Goal: Entertainment & Leisure: Browse casually

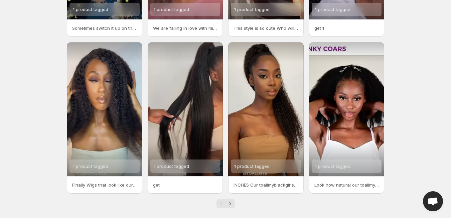
scroll to position [146, 0]
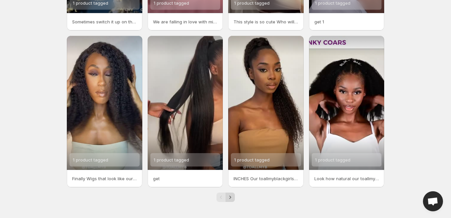
click at [230, 197] on icon "Next" at bounding box center [230, 197] width 7 height 7
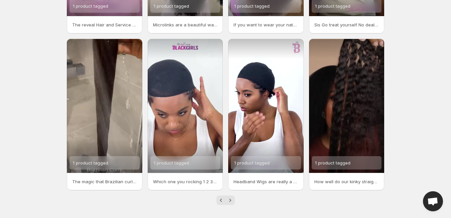
scroll to position [146, 0]
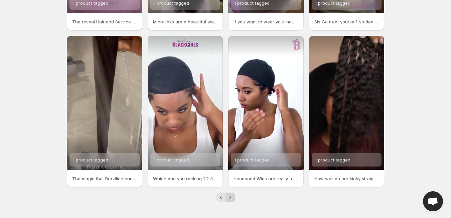
click at [230, 197] on icon "Next" at bounding box center [230, 197] width 7 height 7
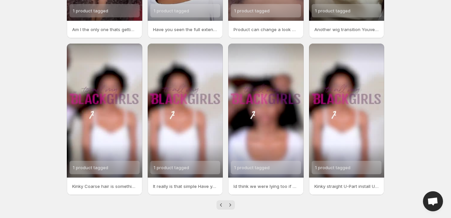
scroll to position [146, 0]
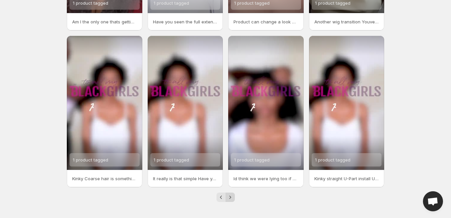
click at [229, 198] on icon "Next" at bounding box center [230, 197] width 7 height 7
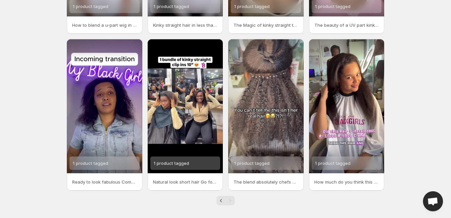
scroll to position [146, 0]
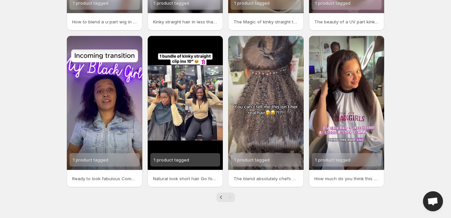
click at [229, 199] on div "Pagination" at bounding box center [229, 196] width 9 height 9
click at [222, 200] on icon "Previous" at bounding box center [221, 197] width 7 height 7
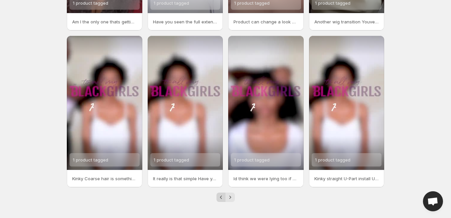
click at [223, 200] on icon "Previous" at bounding box center [221, 197] width 7 height 7
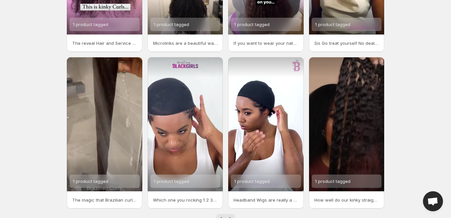
scroll to position [146, 0]
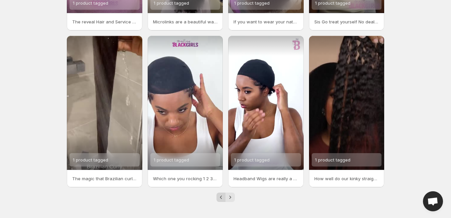
click at [220, 197] on icon "Previous" at bounding box center [221, 197] width 7 height 7
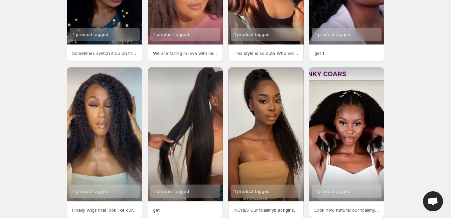
scroll to position [146, 0]
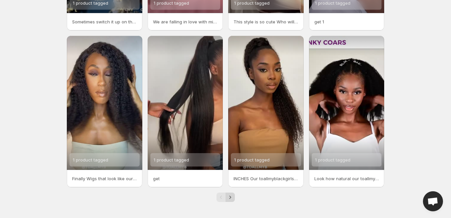
click at [229, 200] on icon "Next" at bounding box center [230, 197] width 7 height 7
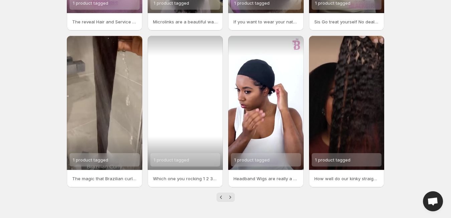
click at [189, 105] on div "1 product tagged" at bounding box center [185, 103] width 75 height 134
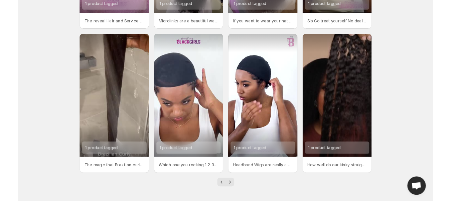
scroll to position [146, 0]
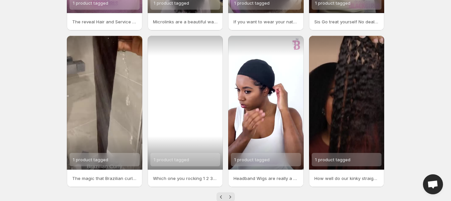
click at [198, 128] on div "1 product tagged" at bounding box center [185, 103] width 75 height 134
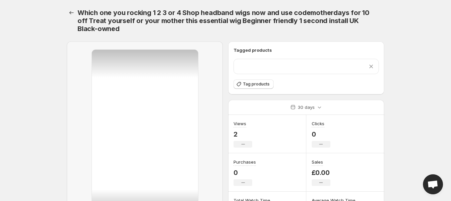
click at [193, 152] on div at bounding box center [145, 143] width 106 height 186
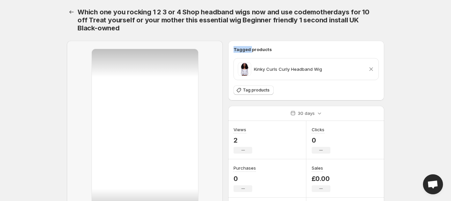
click at [432, 76] on body "Home Feeds Videos Subscription Settings Which one you rocking 1 2 3 or 4 Shop h…" at bounding box center [225, 99] width 451 height 201
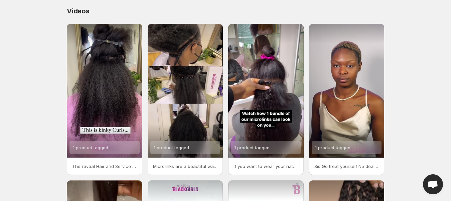
scroll to position [146, 0]
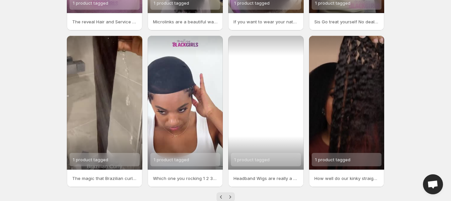
click at [275, 108] on div "1 product tagged" at bounding box center [265, 103] width 75 height 134
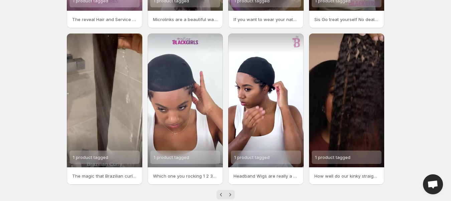
scroll to position [163, 0]
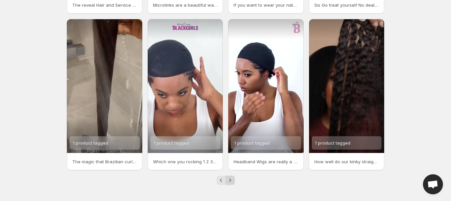
click at [230, 178] on icon "Next" at bounding box center [230, 180] width 7 height 7
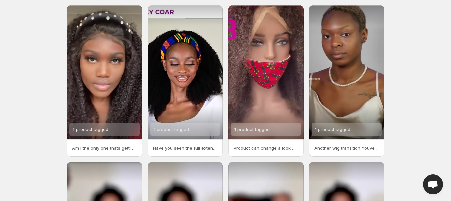
scroll to position [16, 0]
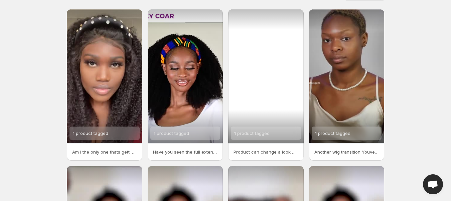
click at [273, 68] on div "1 product tagged" at bounding box center [265, 76] width 75 height 134
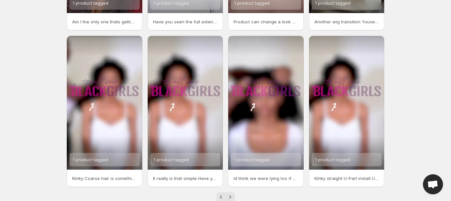
scroll to position [163, 0]
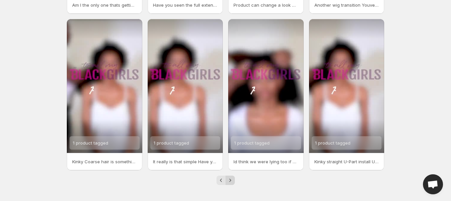
click at [231, 182] on icon "Next" at bounding box center [230, 180] width 7 height 7
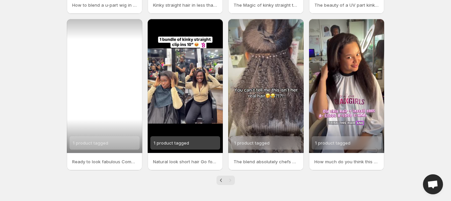
click at [108, 110] on div "1 product tagged" at bounding box center [104, 86] width 75 height 134
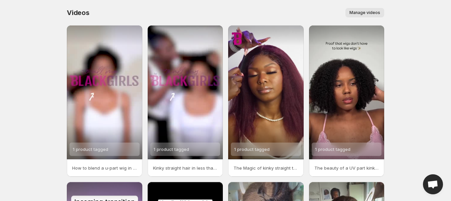
scroll to position [163, 0]
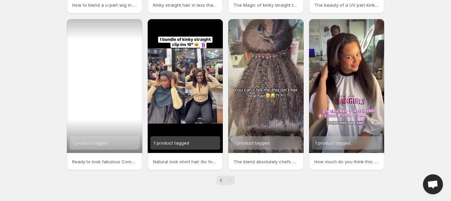
click at [272, 77] on div "1 product tagged" at bounding box center [265, 86] width 75 height 134
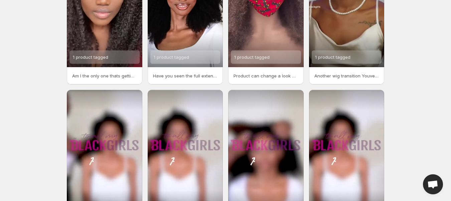
scroll to position [163, 0]
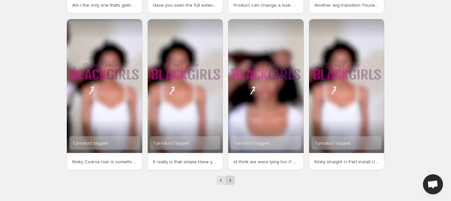
click at [230, 181] on icon "Next" at bounding box center [230, 180] width 2 height 3
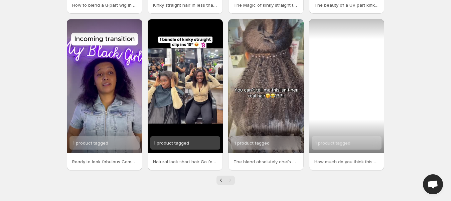
click at [353, 82] on div "1 product tagged" at bounding box center [346, 86] width 75 height 134
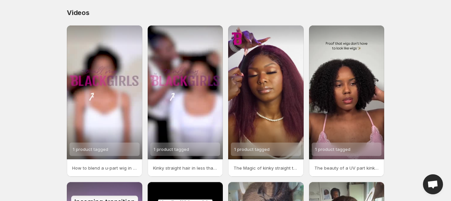
scroll to position [163, 0]
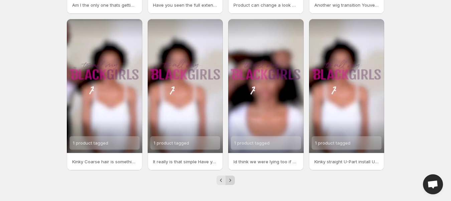
click at [229, 179] on icon "Next" at bounding box center [230, 180] width 2 height 3
